Goal: Transaction & Acquisition: Book appointment/travel/reservation

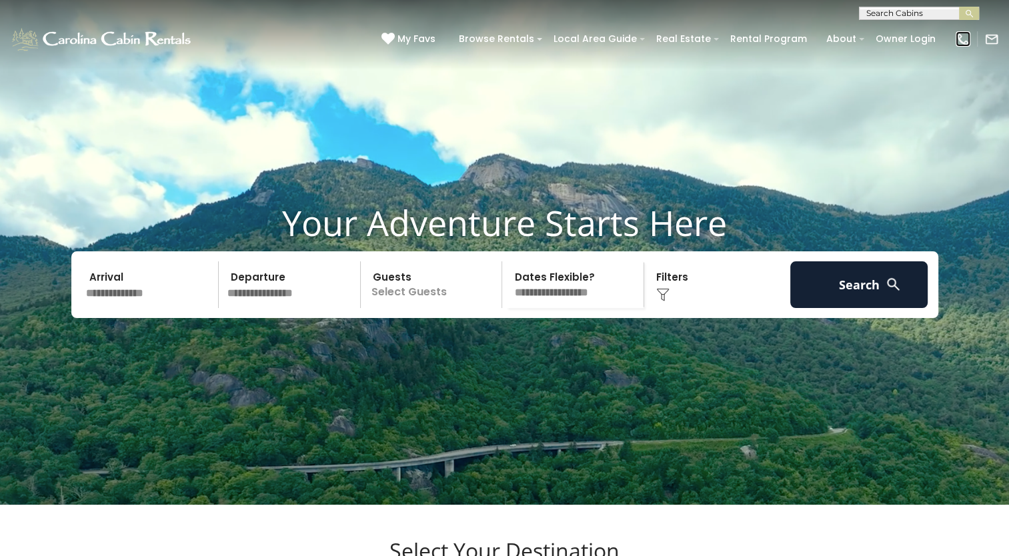
click at [962, 37] on img at bounding box center [962, 39] width 15 height 15
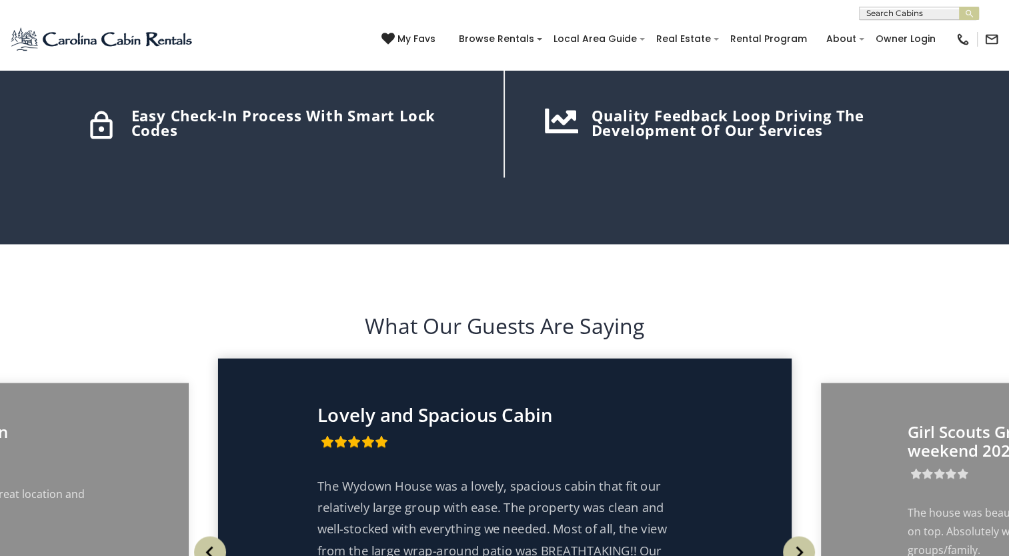
scroll to position [2043, 0]
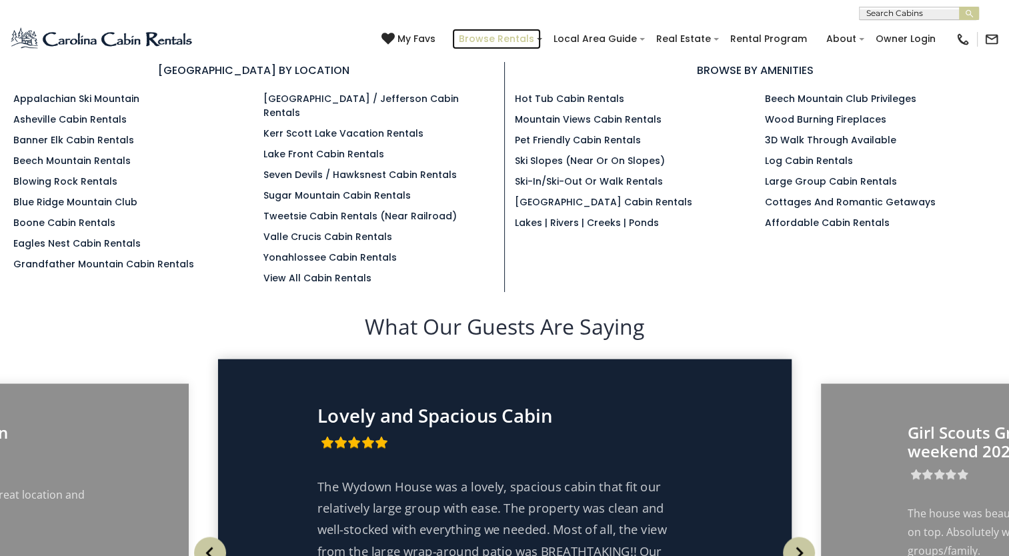
click at [491, 37] on link "Browse Rentals" at bounding box center [496, 39] width 89 height 21
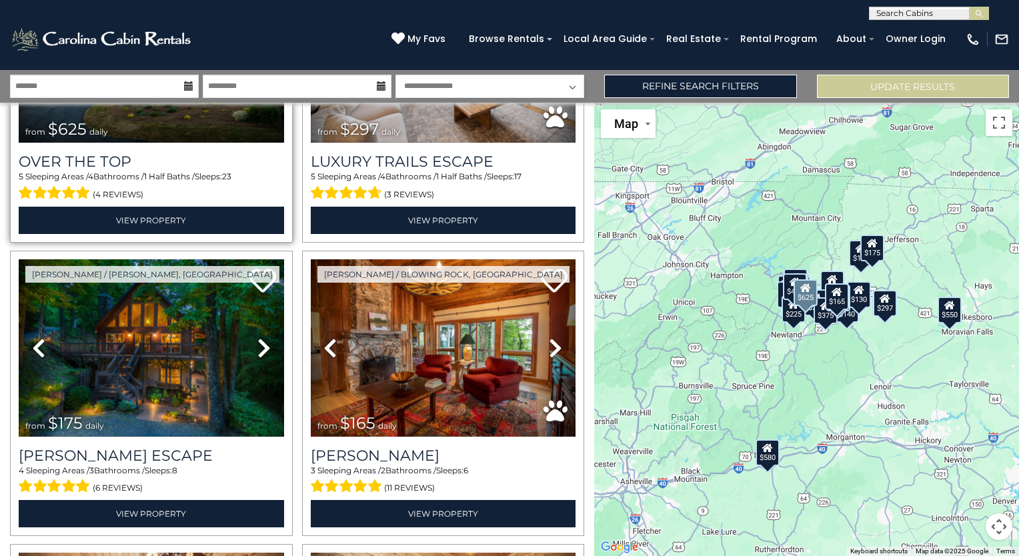
scroll to position [200, 0]
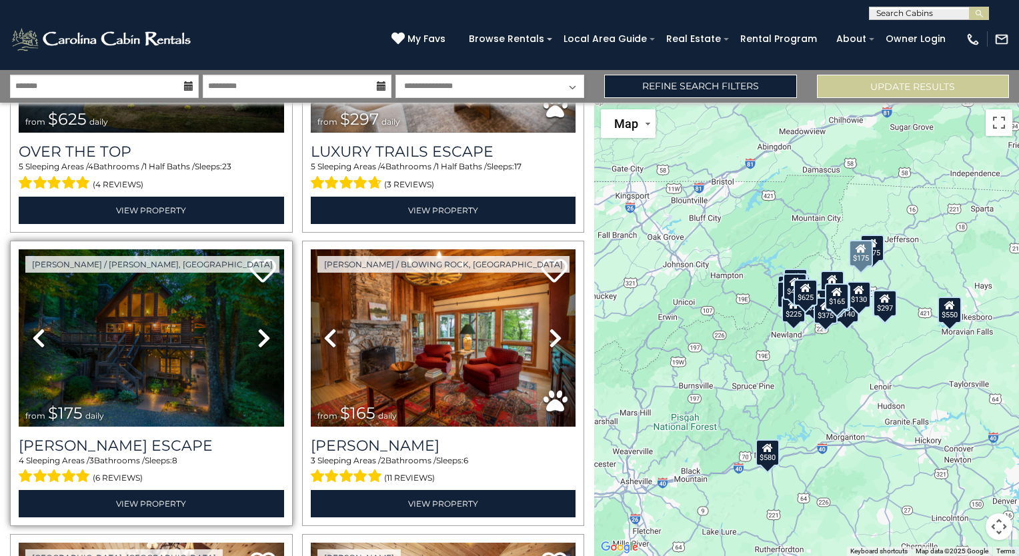
click at [261, 335] on icon at bounding box center [263, 337] width 13 height 21
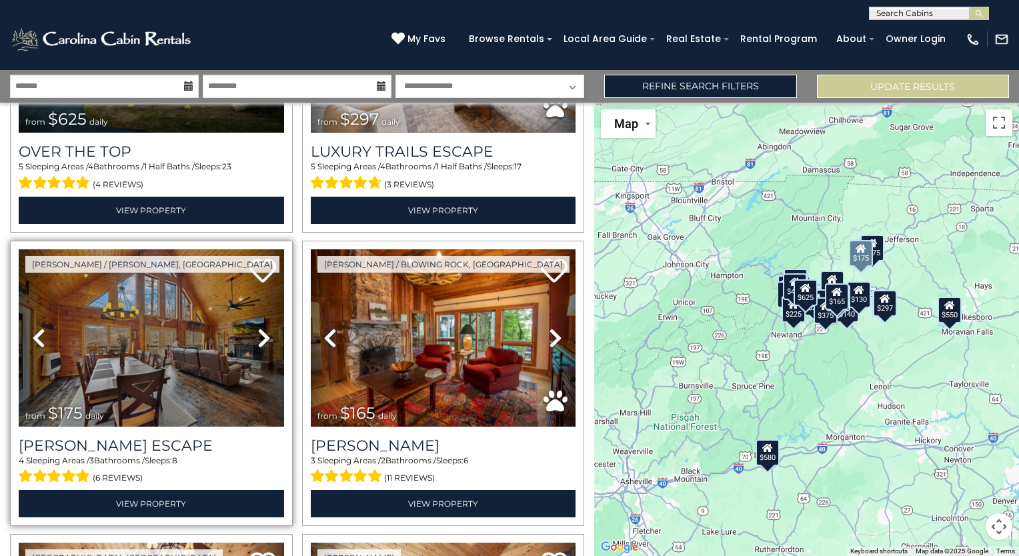
click at [261, 335] on icon at bounding box center [263, 337] width 13 height 21
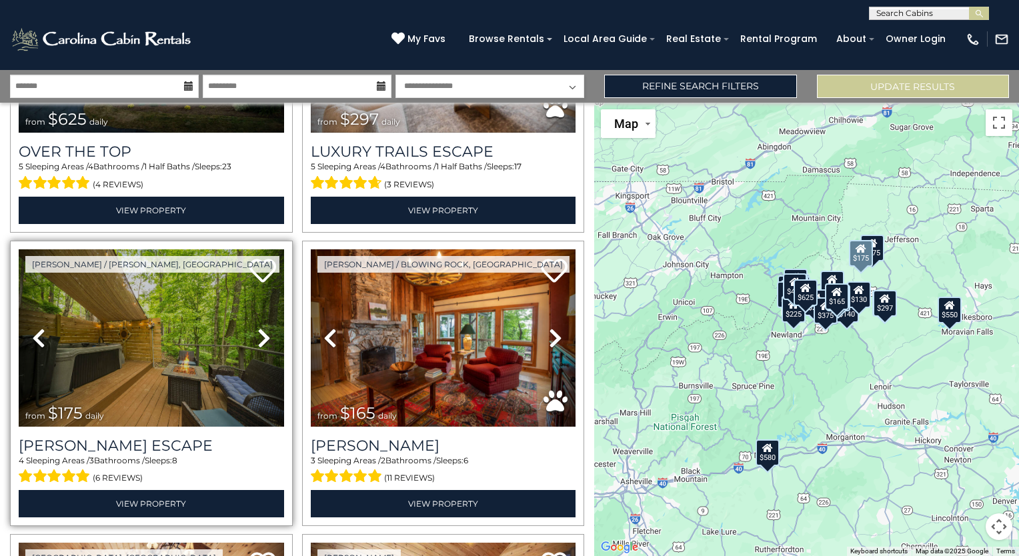
click at [261, 335] on icon at bounding box center [263, 337] width 13 height 21
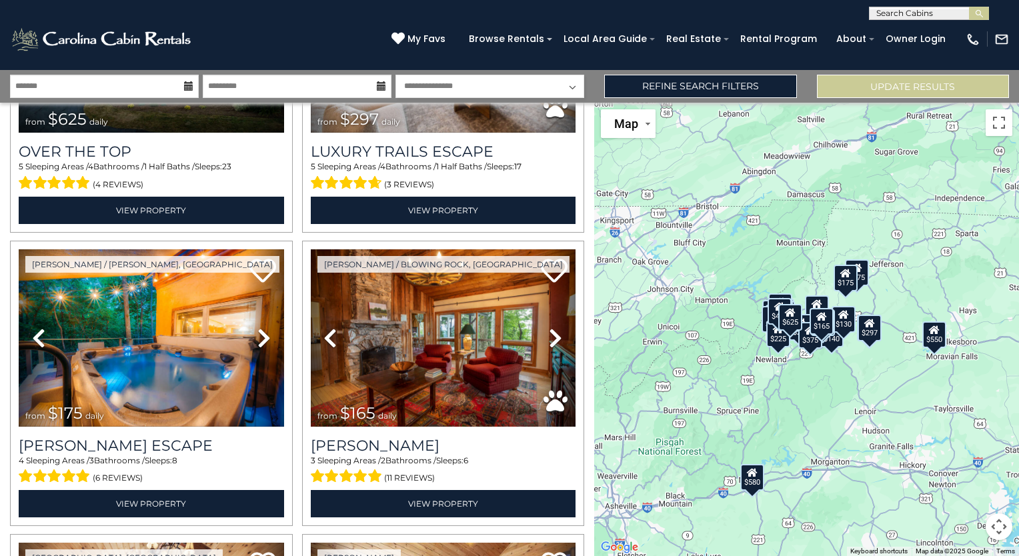
drag, startPoint x: 725, startPoint y: 390, endPoint x: 710, endPoint y: 413, distance: 27.6
click at [710, 413] on div "$625 $297 $175 $165 $300 $580 $290 $424 $395 $270 $185 $265 $230 $550 $349 $230…" at bounding box center [806, 329] width 425 height 453
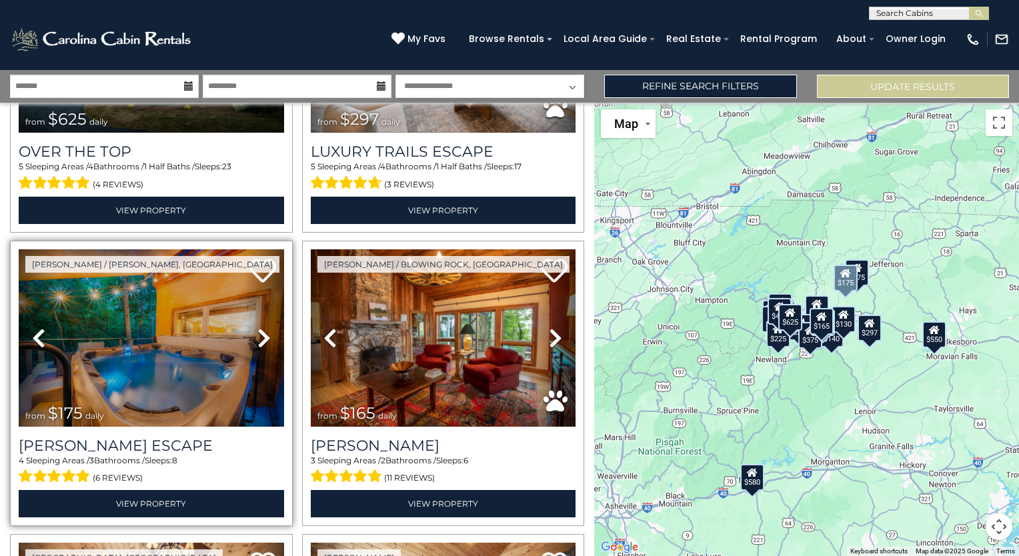
click at [257, 337] on icon at bounding box center [263, 337] width 13 height 21
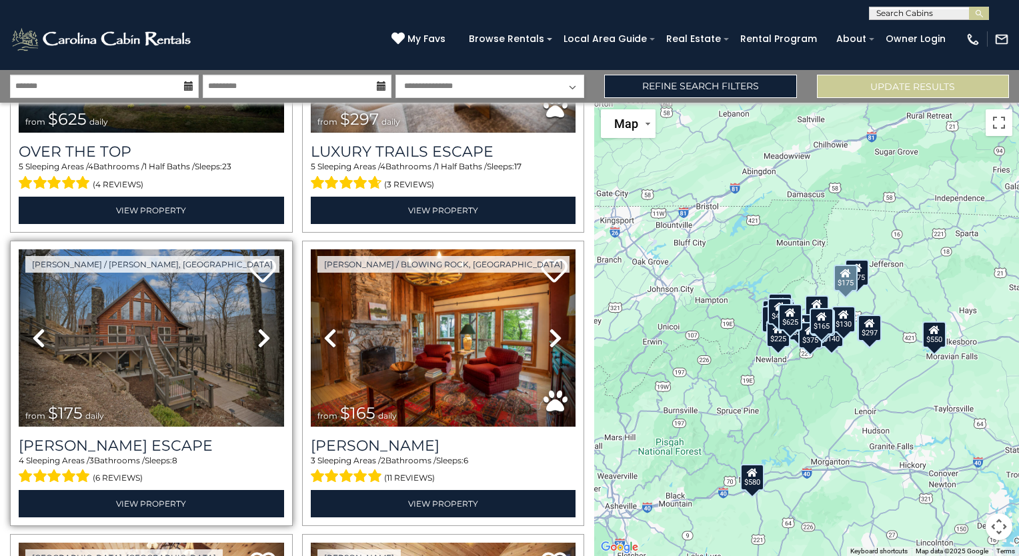
click at [258, 340] on icon at bounding box center [263, 337] width 13 height 21
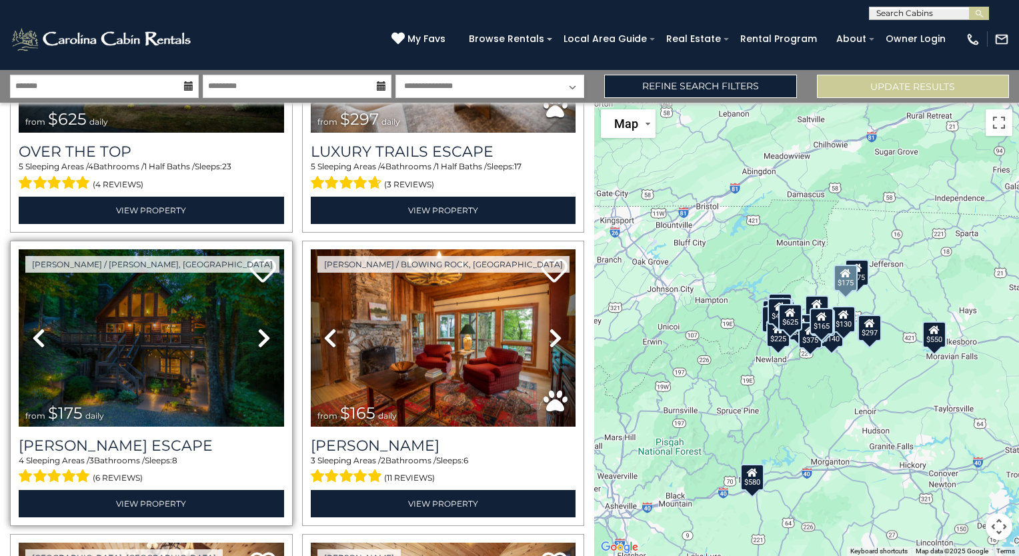
click at [258, 340] on icon at bounding box center [263, 337] width 13 height 21
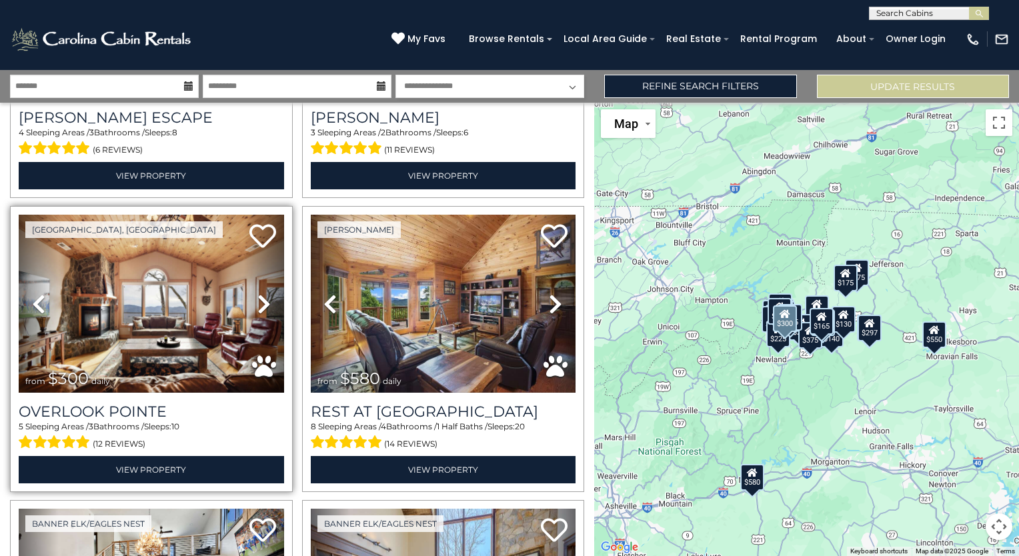
scroll to position [533, 0]
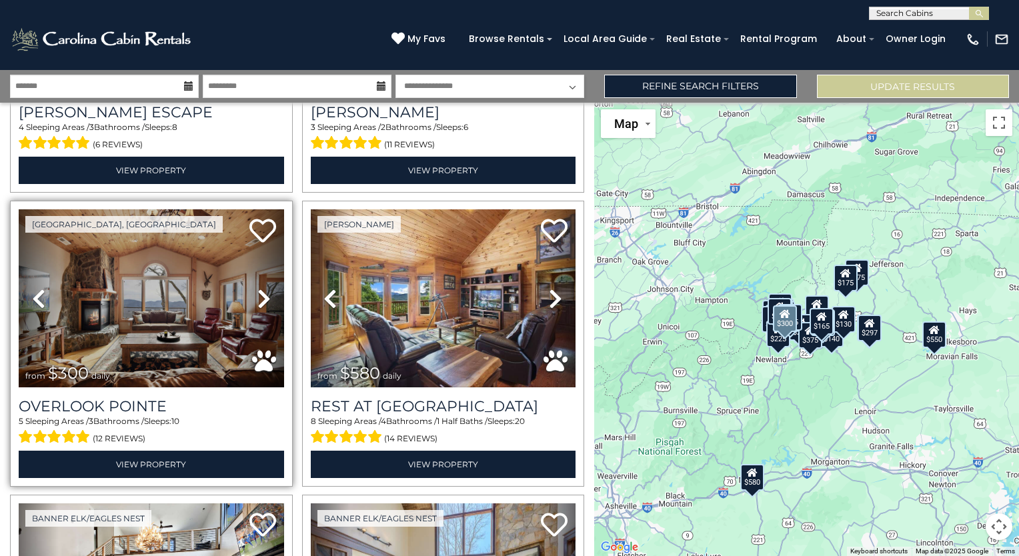
click at [264, 299] on icon at bounding box center [263, 298] width 13 height 21
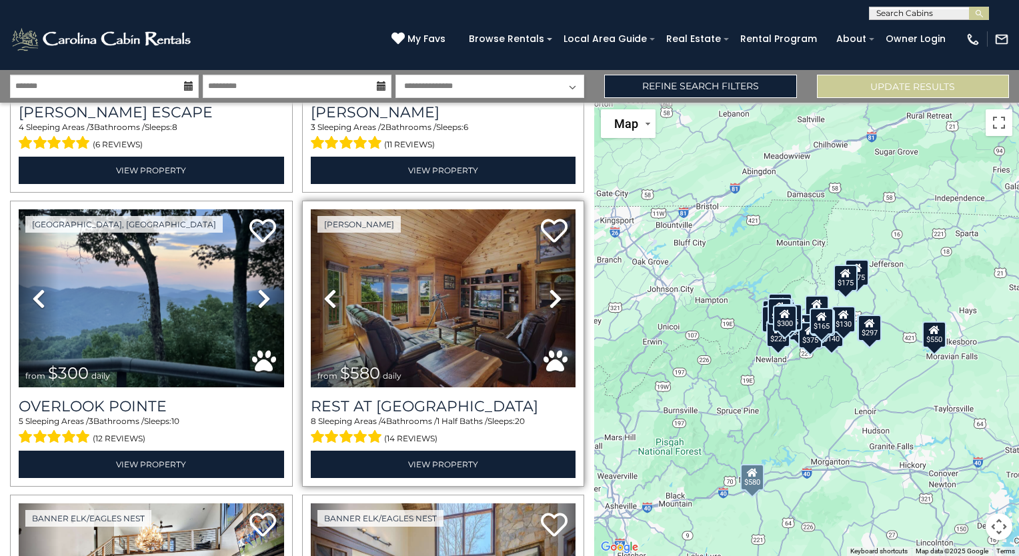
click at [550, 301] on icon at bounding box center [555, 298] width 13 height 21
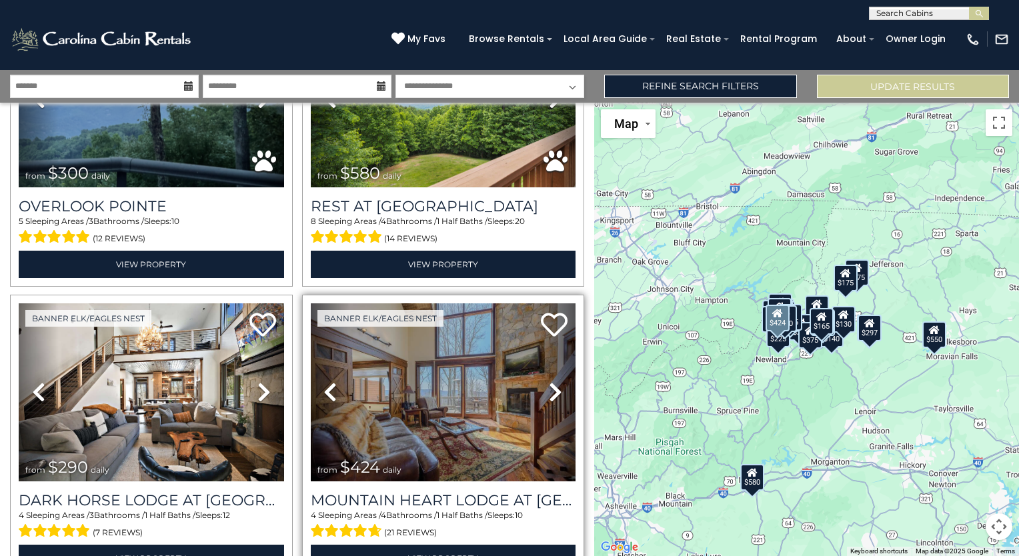
scroll to position [867, 0]
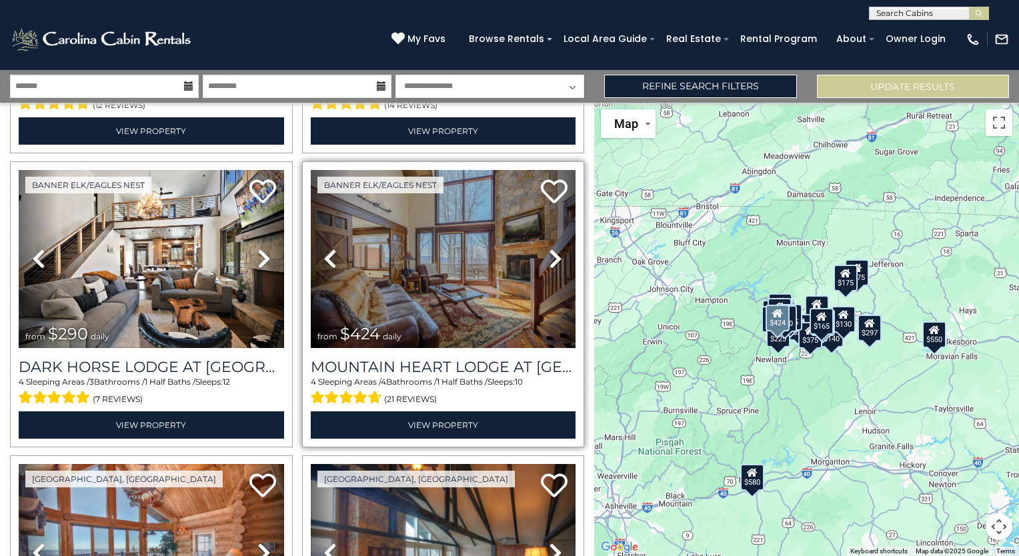
click at [549, 251] on icon at bounding box center [555, 258] width 13 height 21
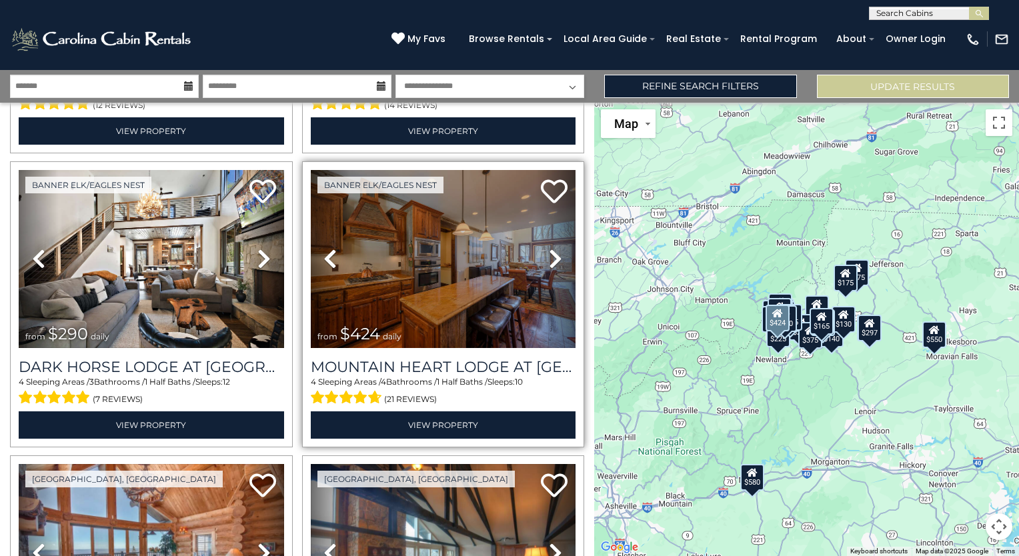
click at [549, 251] on icon at bounding box center [555, 258] width 13 height 21
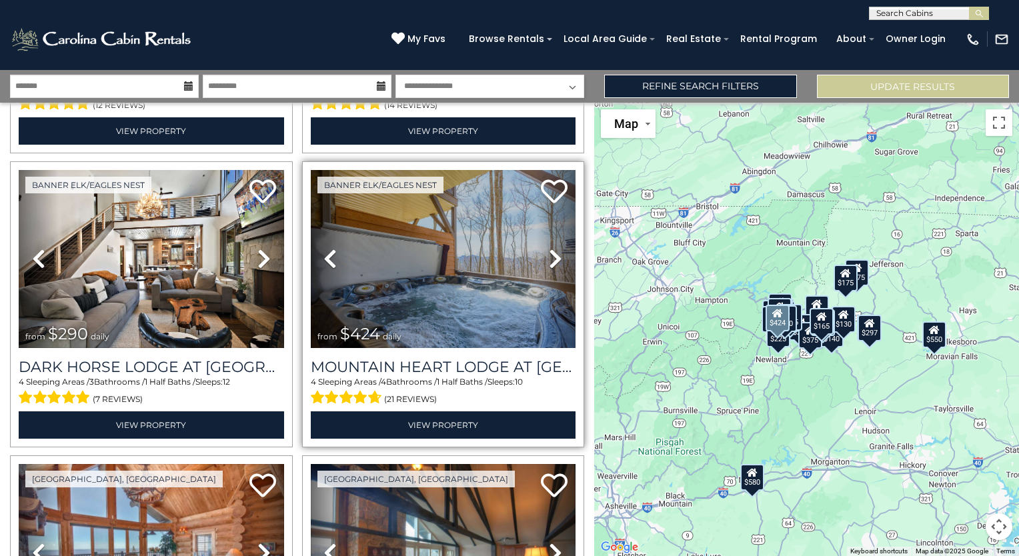
click at [549, 251] on icon at bounding box center [555, 258] width 13 height 21
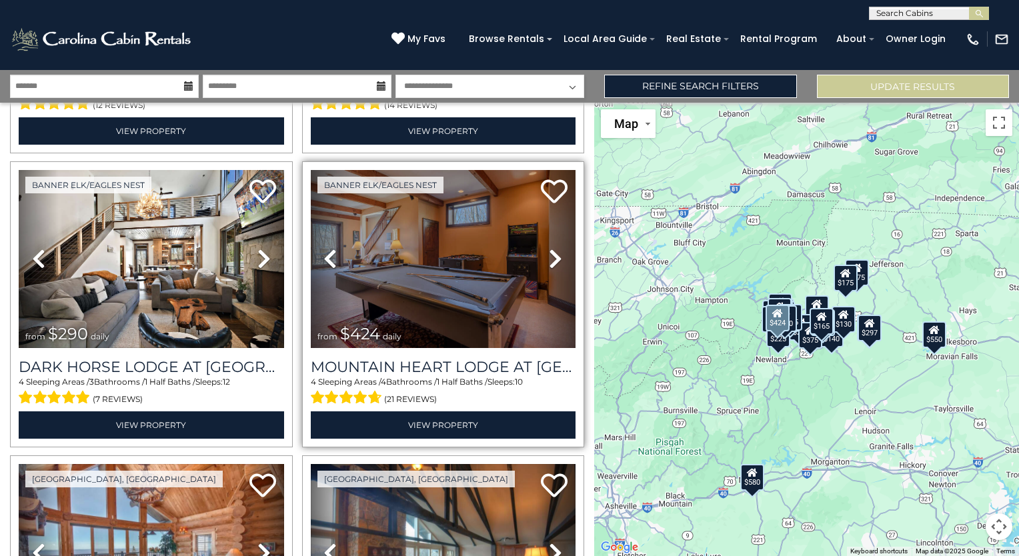
click at [323, 248] on icon at bounding box center [329, 258] width 13 height 21
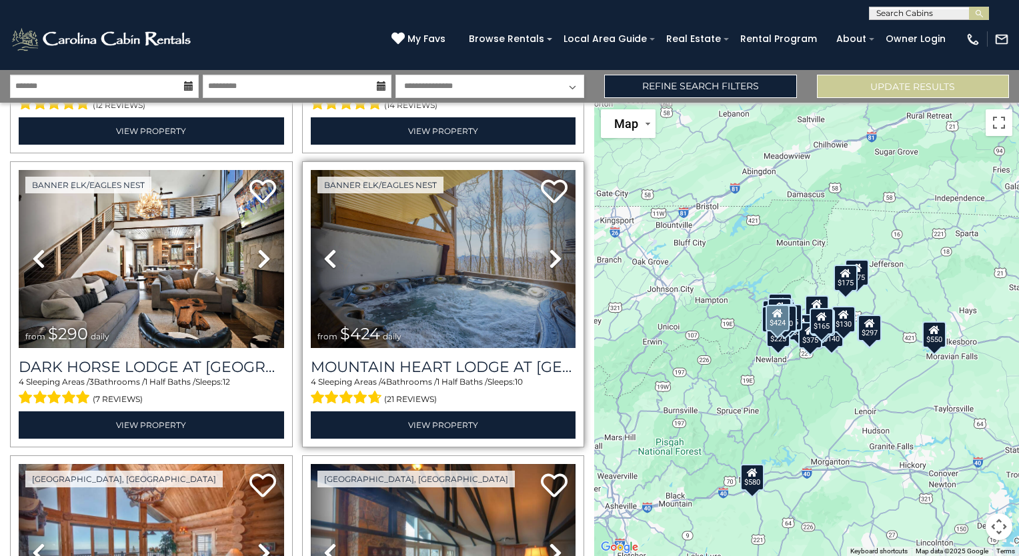
click at [552, 251] on icon at bounding box center [555, 258] width 13 height 21
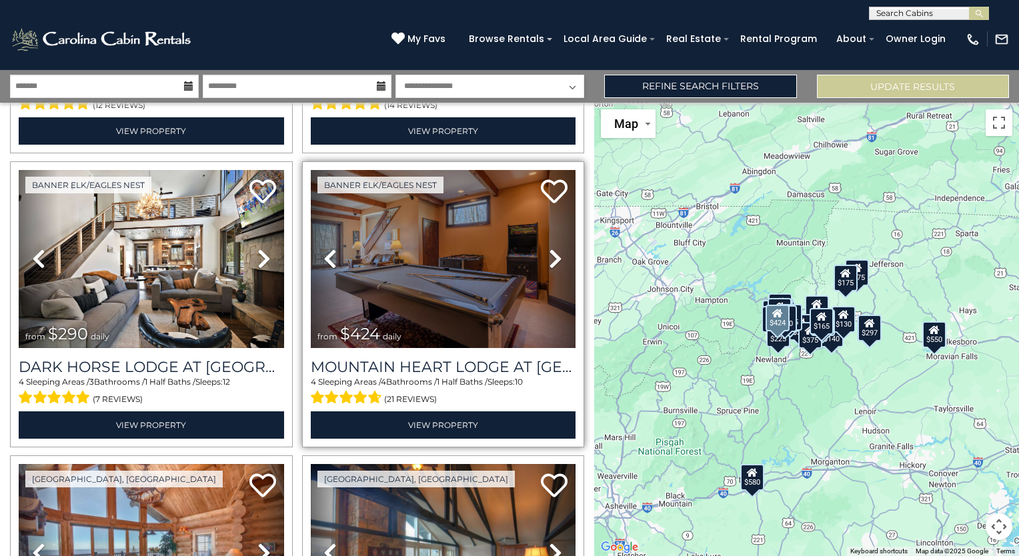
click at [552, 251] on icon at bounding box center [555, 258] width 13 height 21
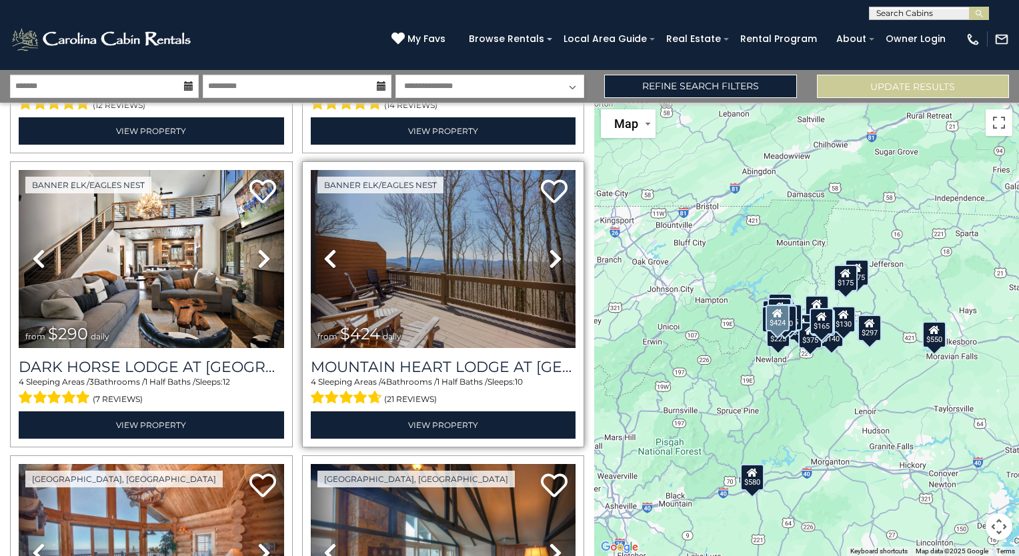
click at [552, 251] on icon at bounding box center [555, 258] width 13 height 21
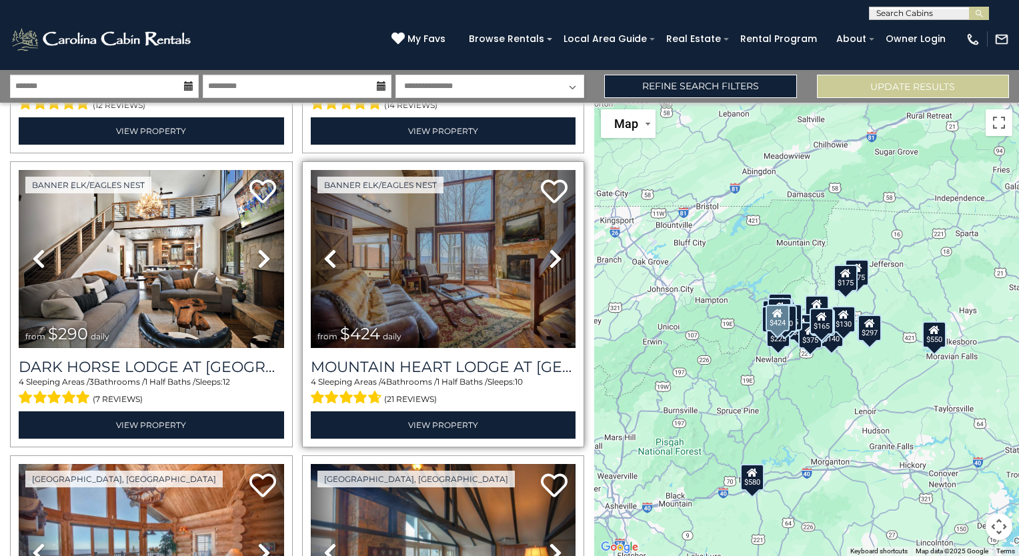
click at [552, 251] on icon at bounding box center [555, 258] width 13 height 21
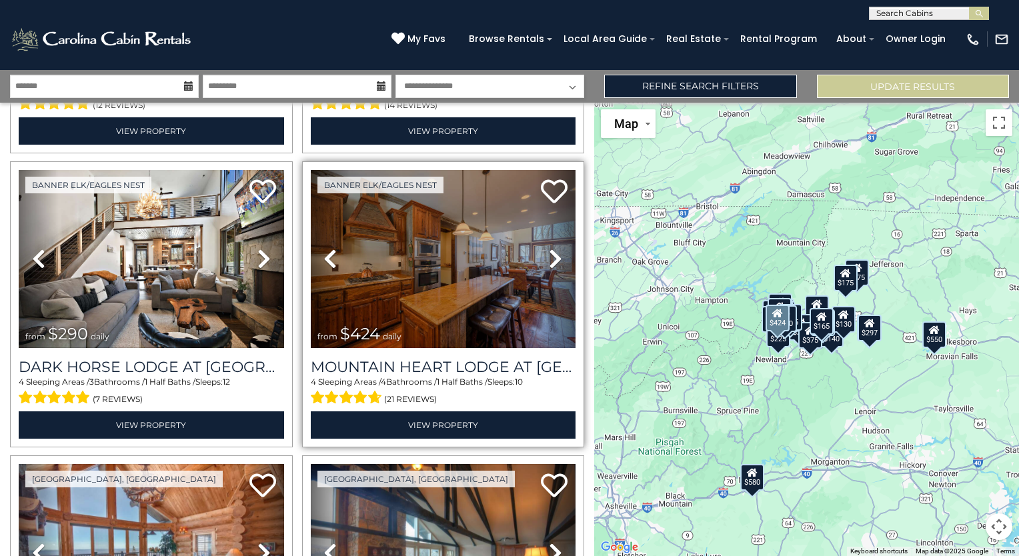
click at [552, 251] on icon at bounding box center [555, 258] width 13 height 21
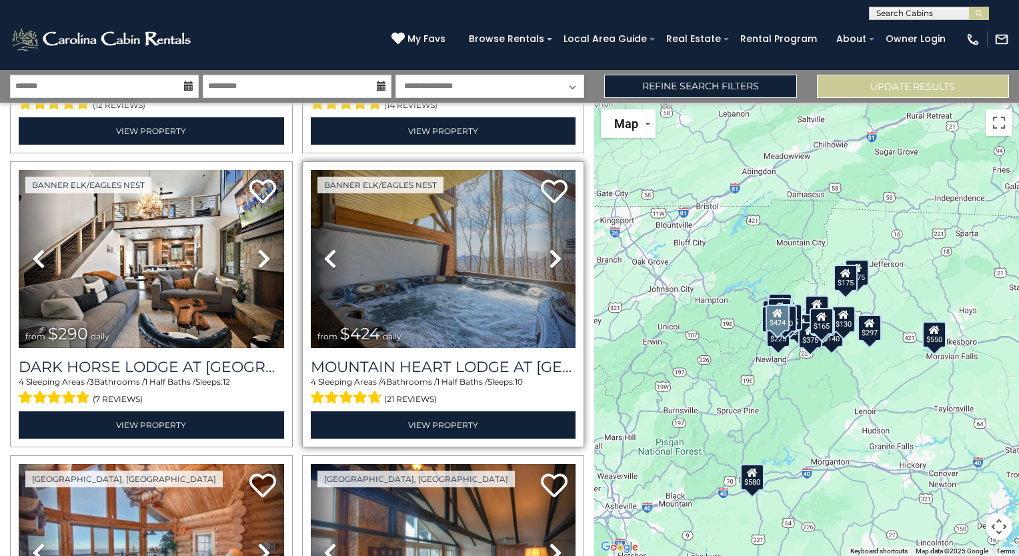
click at [552, 251] on icon at bounding box center [555, 258] width 13 height 21
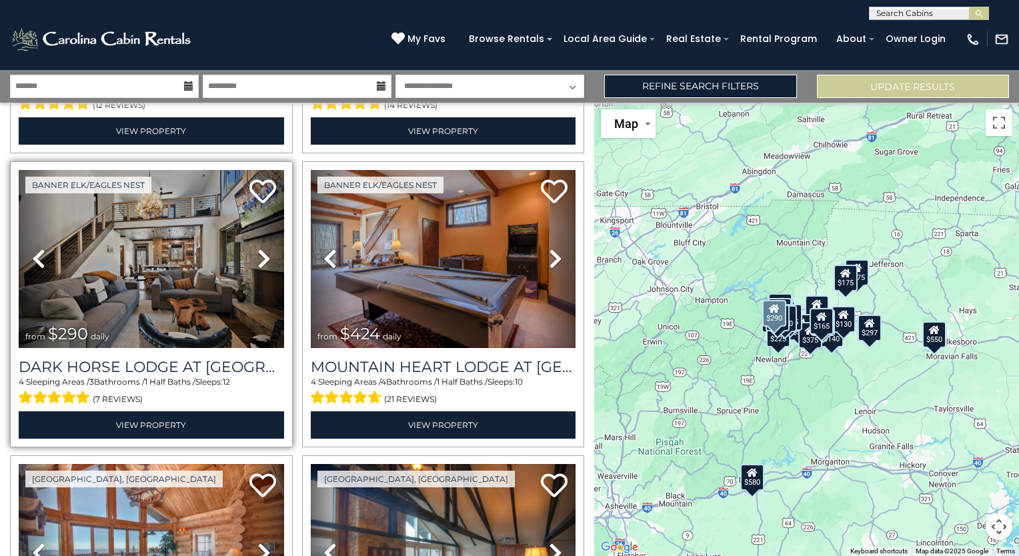
click at [259, 249] on icon at bounding box center [263, 258] width 13 height 21
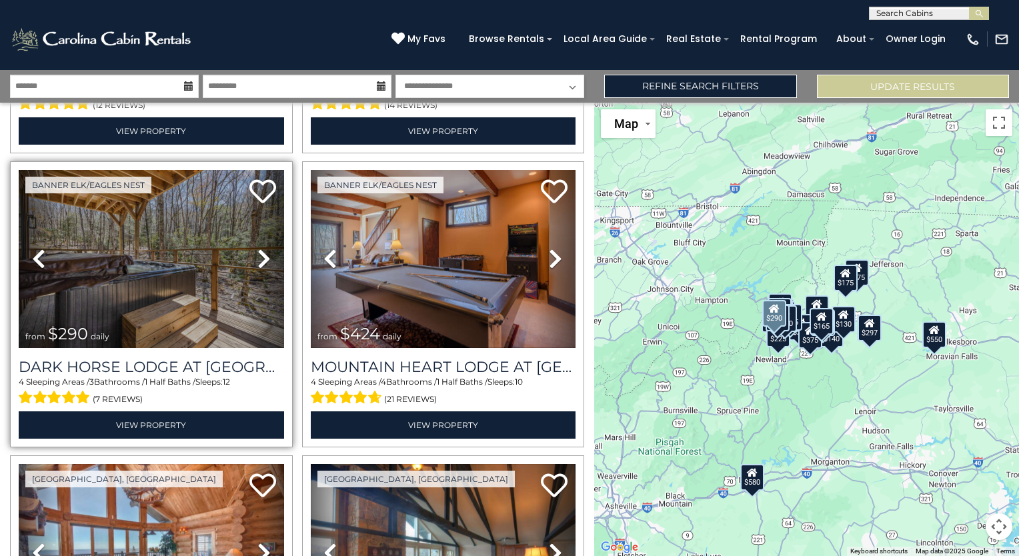
click at [257, 254] on icon at bounding box center [263, 258] width 13 height 21
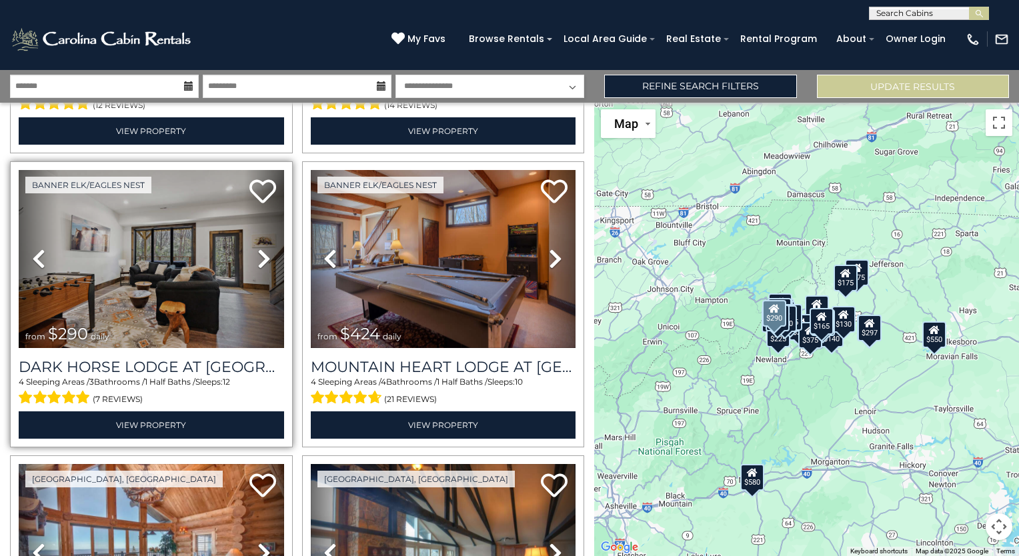
click at [257, 254] on icon at bounding box center [263, 258] width 13 height 21
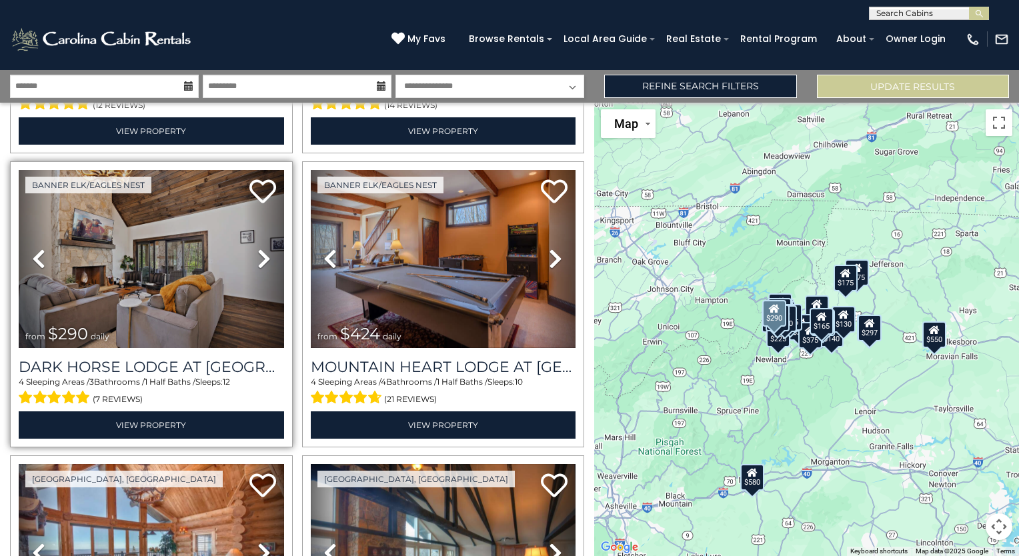
click at [257, 254] on icon at bounding box center [263, 258] width 13 height 21
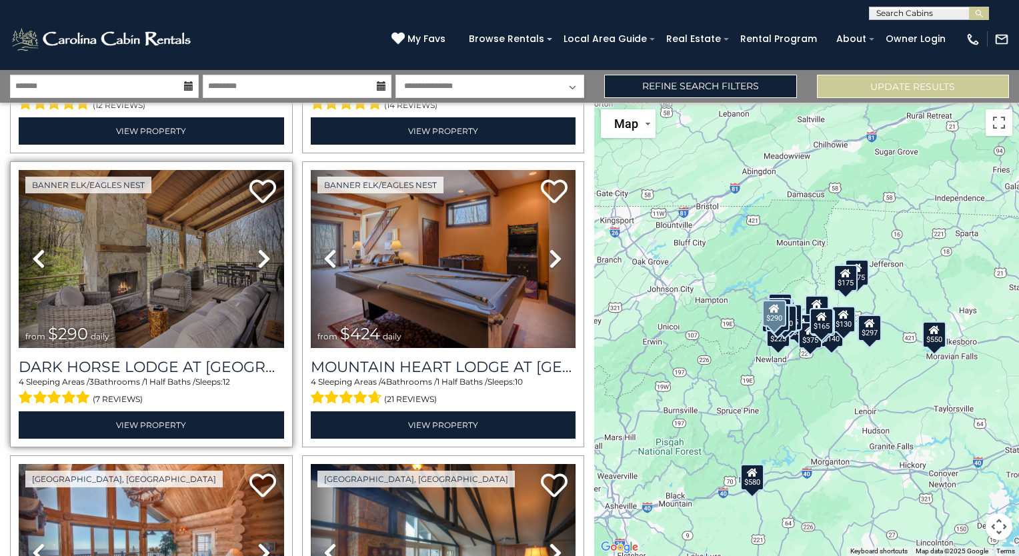
click at [257, 255] on icon at bounding box center [263, 258] width 13 height 21
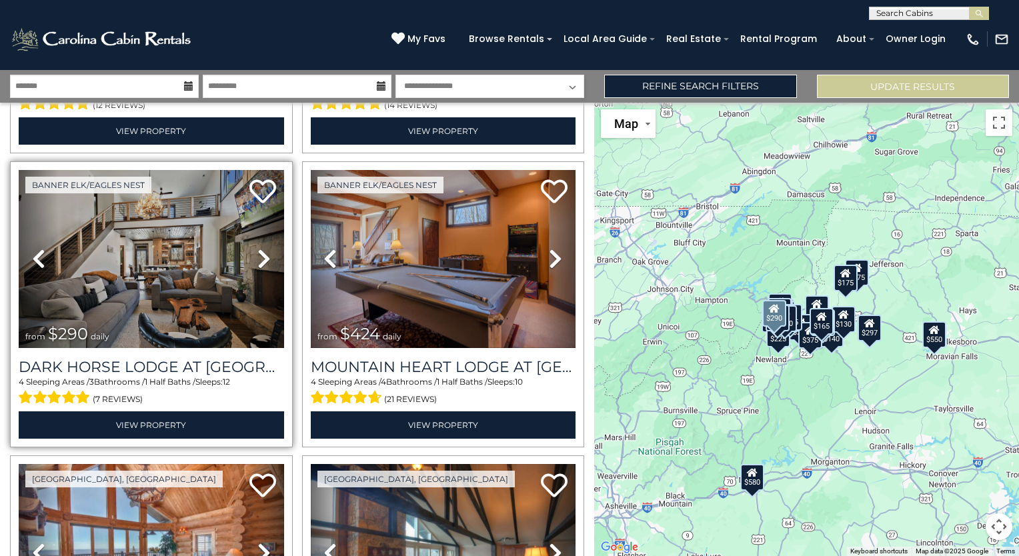
click at [259, 259] on icon at bounding box center [263, 258] width 13 height 21
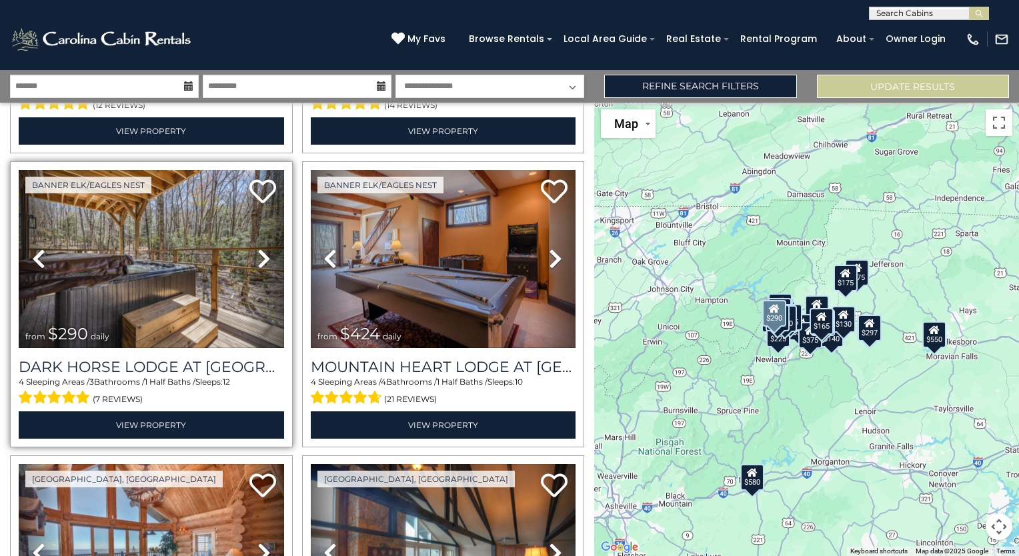
scroll to position [1067, 0]
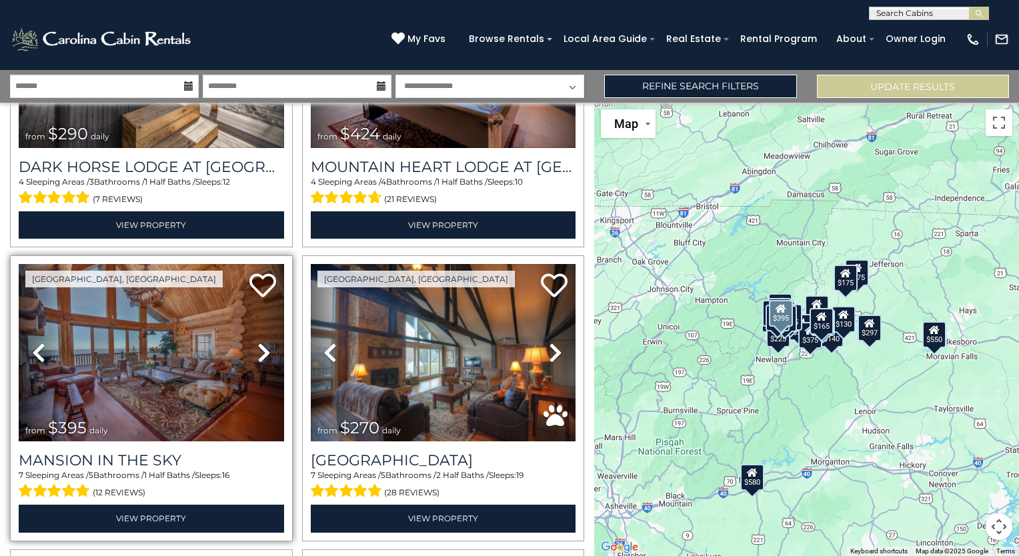
click at [257, 345] on icon at bounding box center [263, 352] width 13 height 21
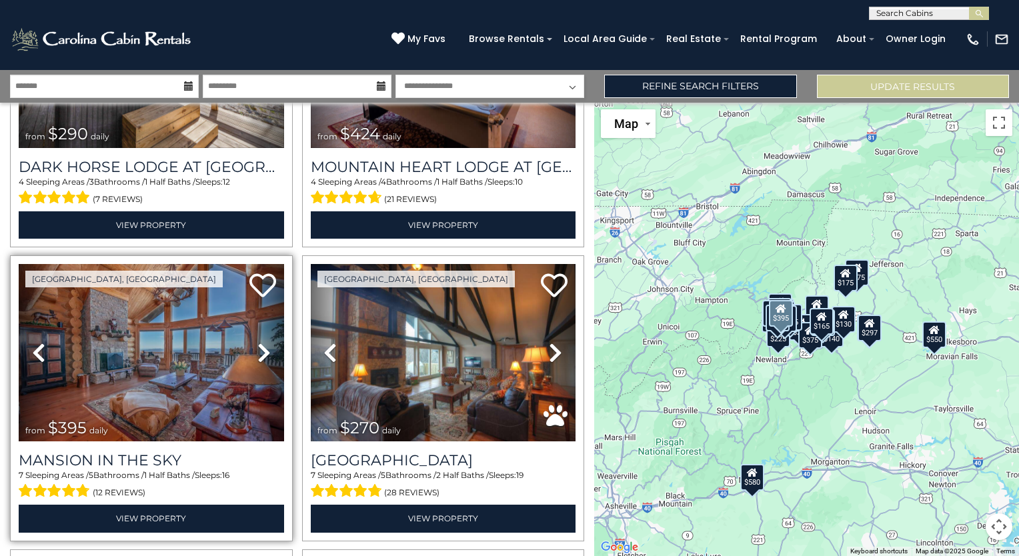
click at [257, 345] on icon at bounding box center [263, 352] width 13 height 21
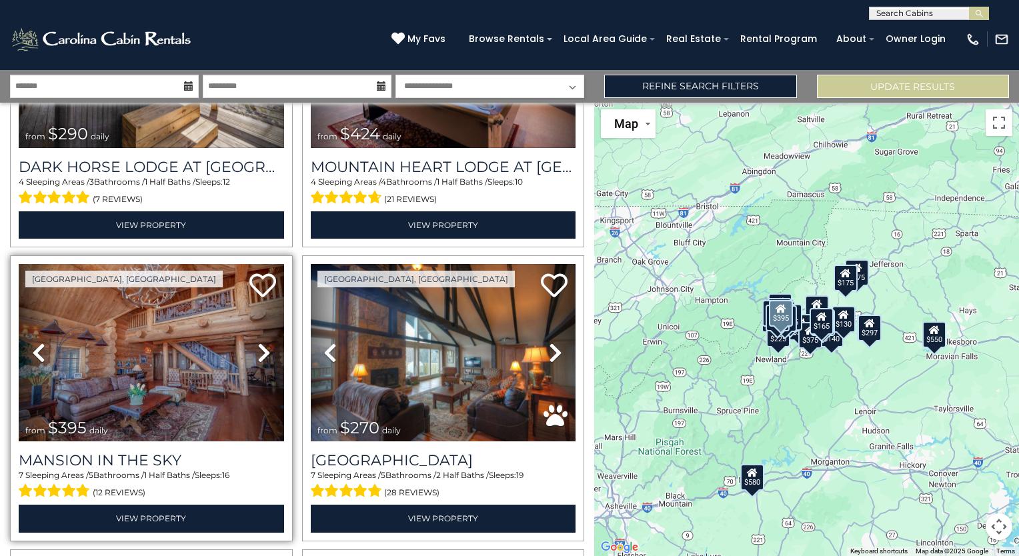
click at [257, 345] on icon at bounding box center [263, 352] width 13 height 21
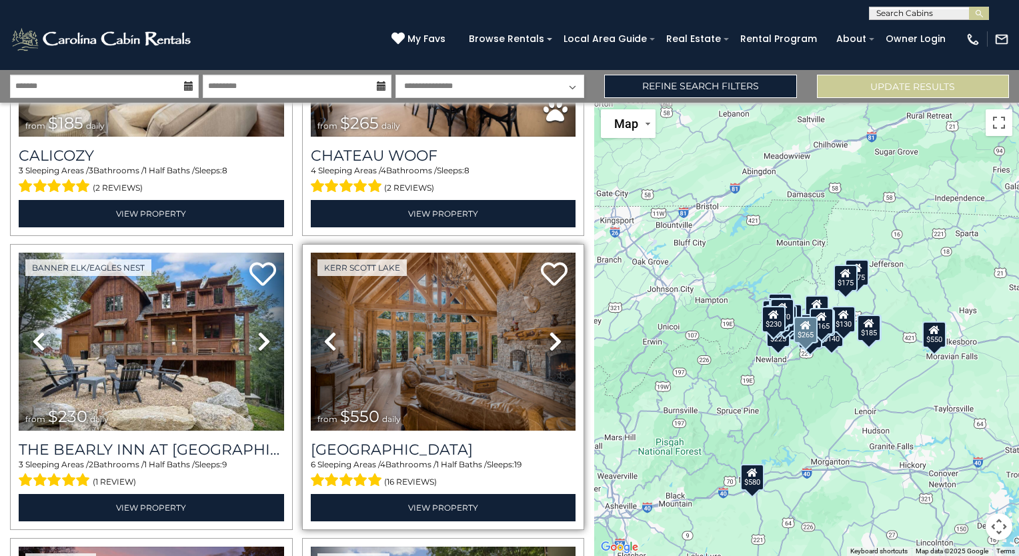
scroll to position [1667, 0]
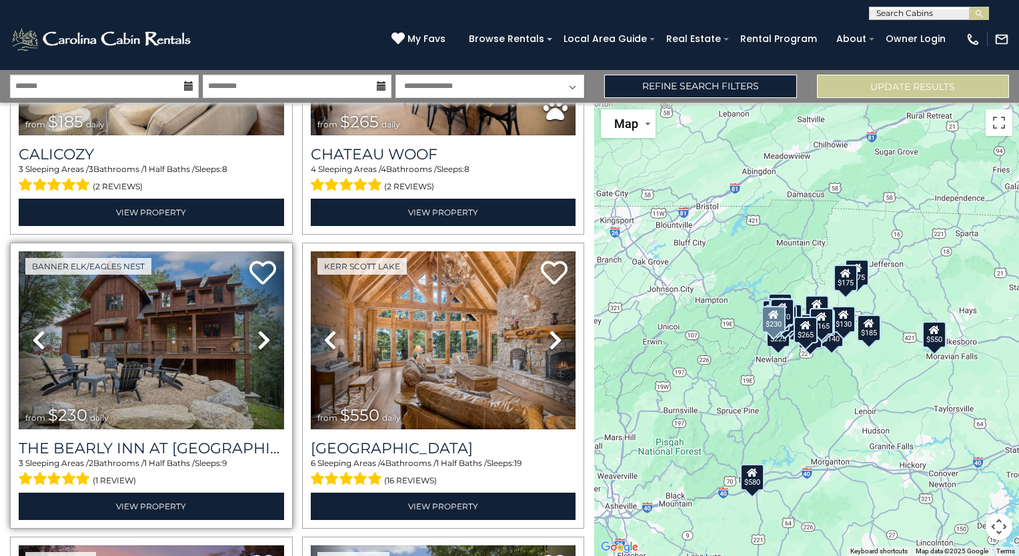
click at [261, 329] on icon at bounding box center [263, 339] width 13 height 21
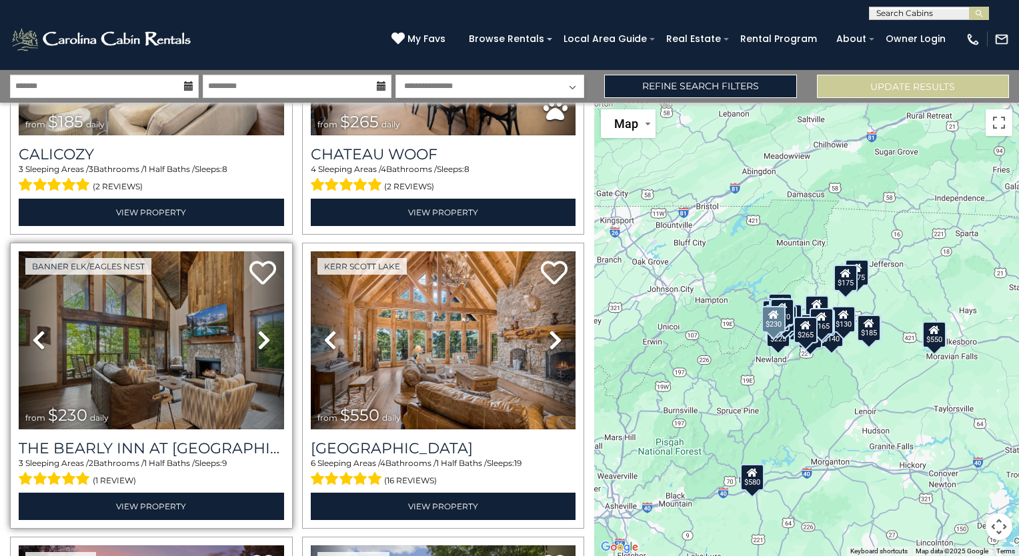
click at [257, 329] on icon at bounding box center [263, 339] width 13 height 21
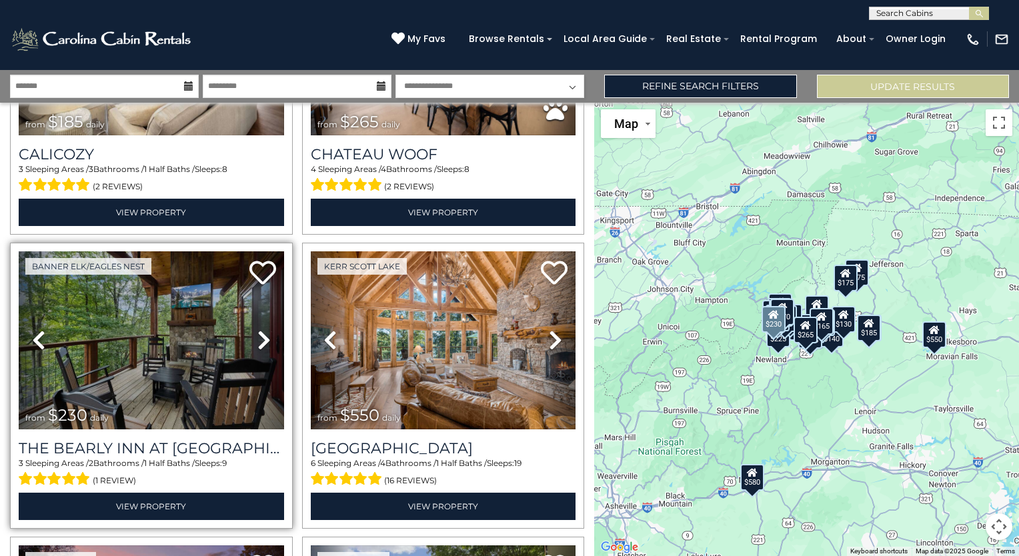
click at [257, 329] on icon at bounding box center [263, 339] width 13 height 21
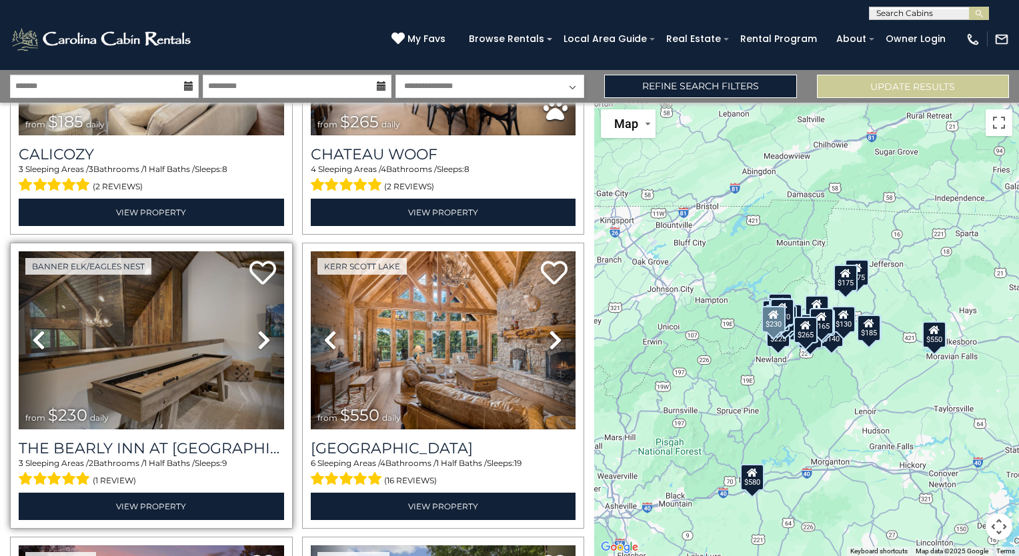
click at [257, 329] on icon at bounding box center [263, 339] width 13 height 21
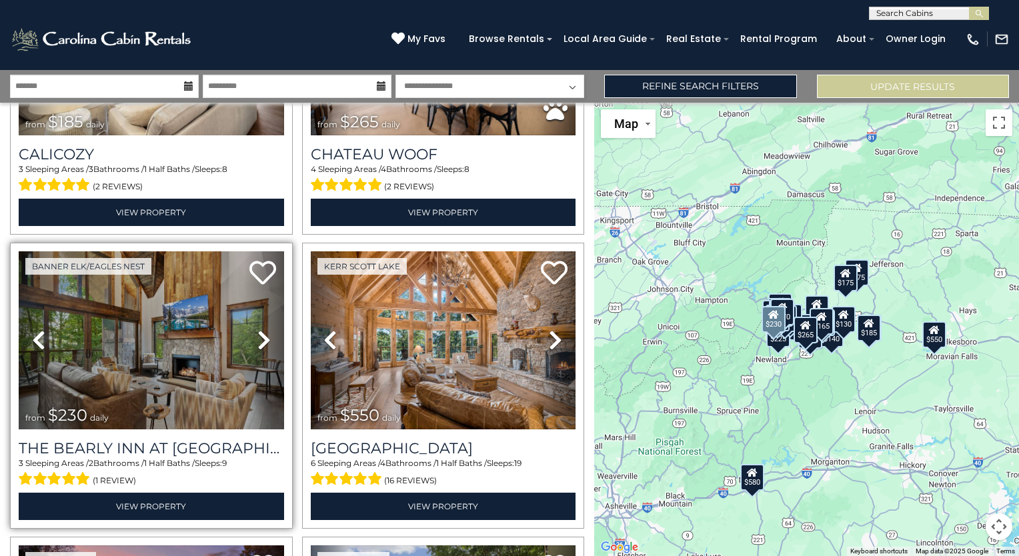
click at [261, 331] on icon at bounding box center [263, 339] width 13 height 21
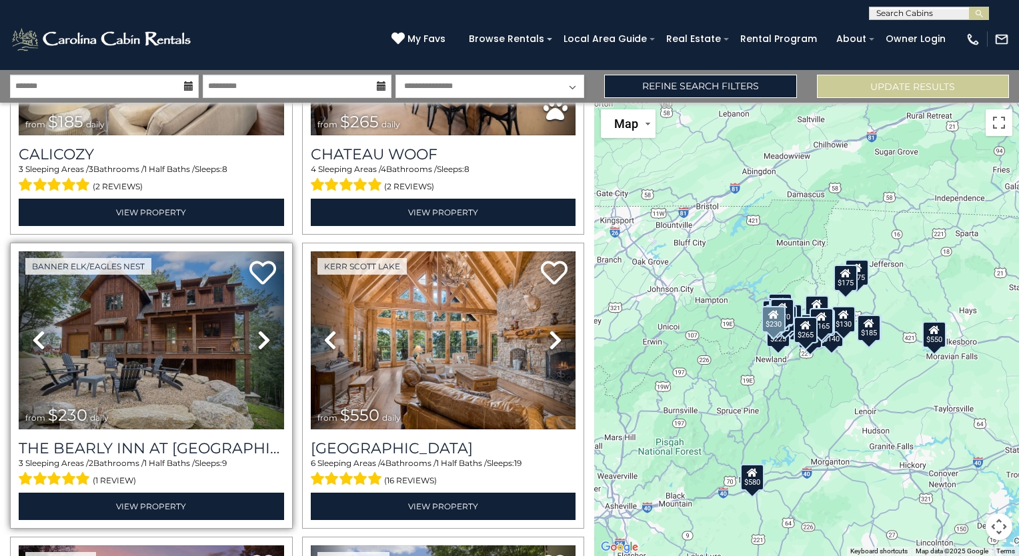
click at [261, 331] on icon at bounding box center [263, 339] width 13 height 21
